Goal: Task Accomplishment & Management: Manage account settings

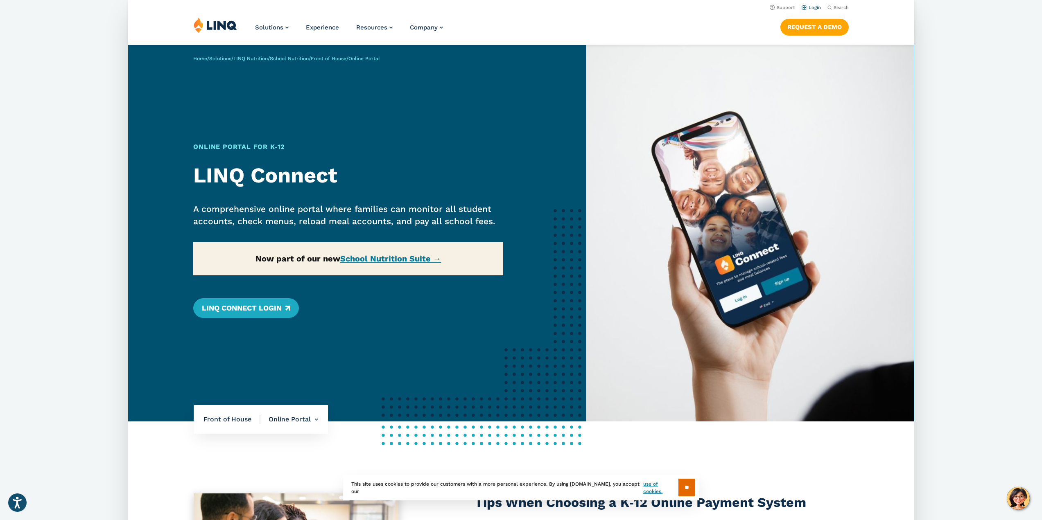
click at [812, 8] on link "Login" at bounding box center [810, 7] width 19 height 5
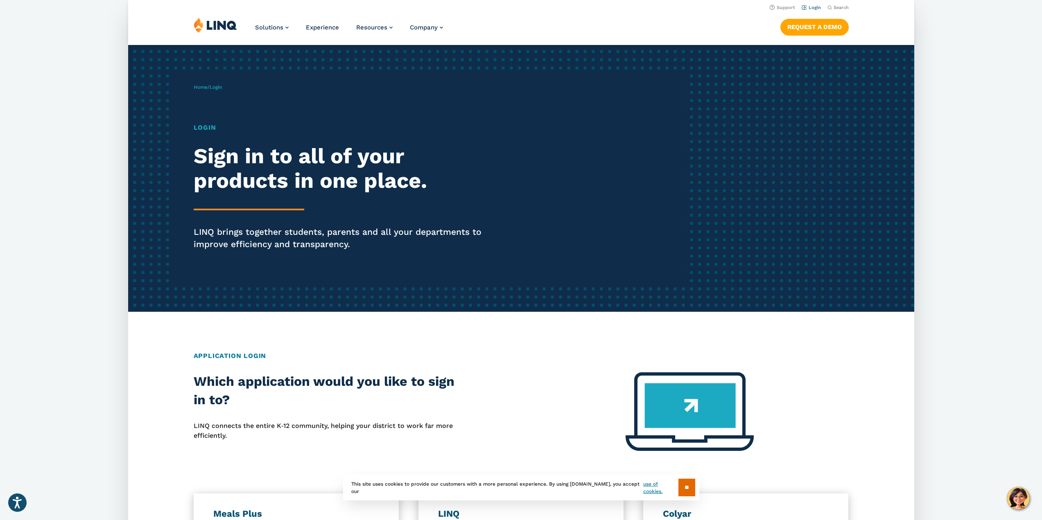
click at [811, 7] on link "Login" at bounding box center [810, 7] width 19 height 5
click at [200, 127] on h1 "Login" at bounding box center [345, 128] width 303 height 10
click at [211, 113] on div "Home / Login Login Sign in to all of your products in one place. LINQ brings to…" at bounding box center [439, 179] width 491 height 210
click at [215, 100] on div "Home / Login Login Sign in to all of your products in one place. LINQ brings to…" at bounding box center [439, 179] width 491 height 210
click at [225, 148] on h2 "Sign in to all of your products in one place." at bounding box center [345, 168] width 303 height 49
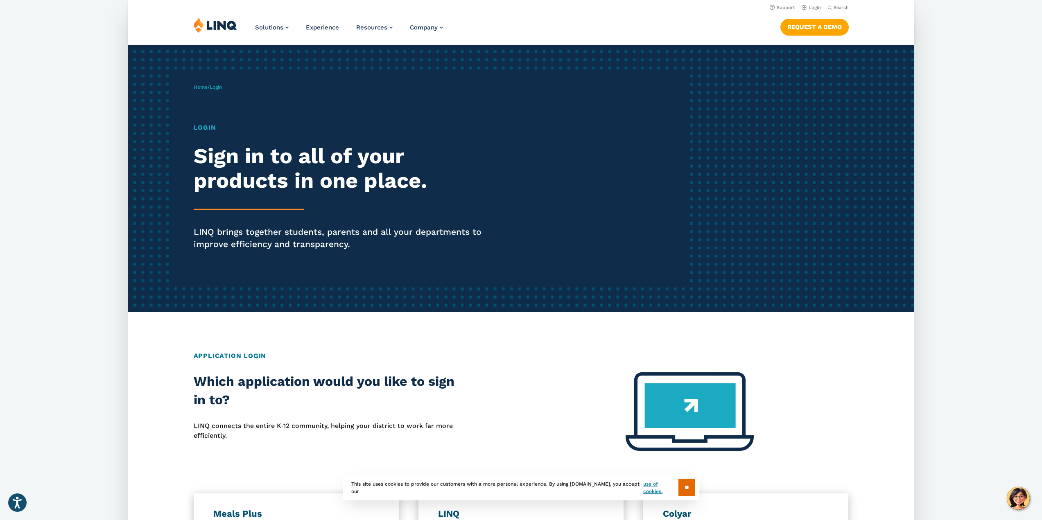
click at [219, 83] on div "Home / Login Login Sign in to all of your products in one place. LINQ brings to…" at bounding box center [439, 179] width 491 height 210
